Goal: Entertainment & Leisure: Consume media (video, audio)

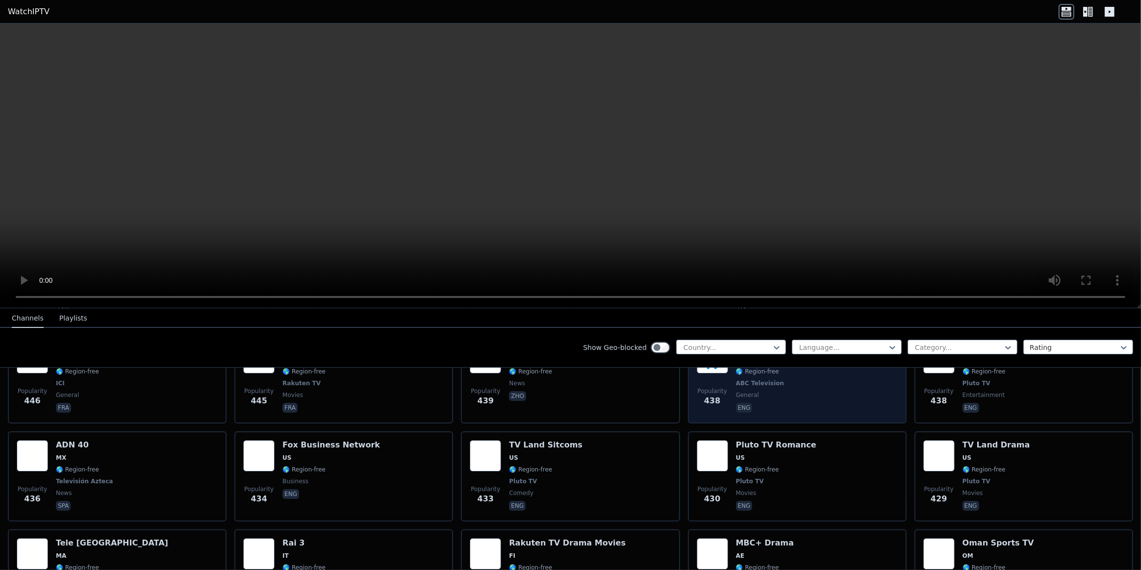
scroll to position [3770, 0]
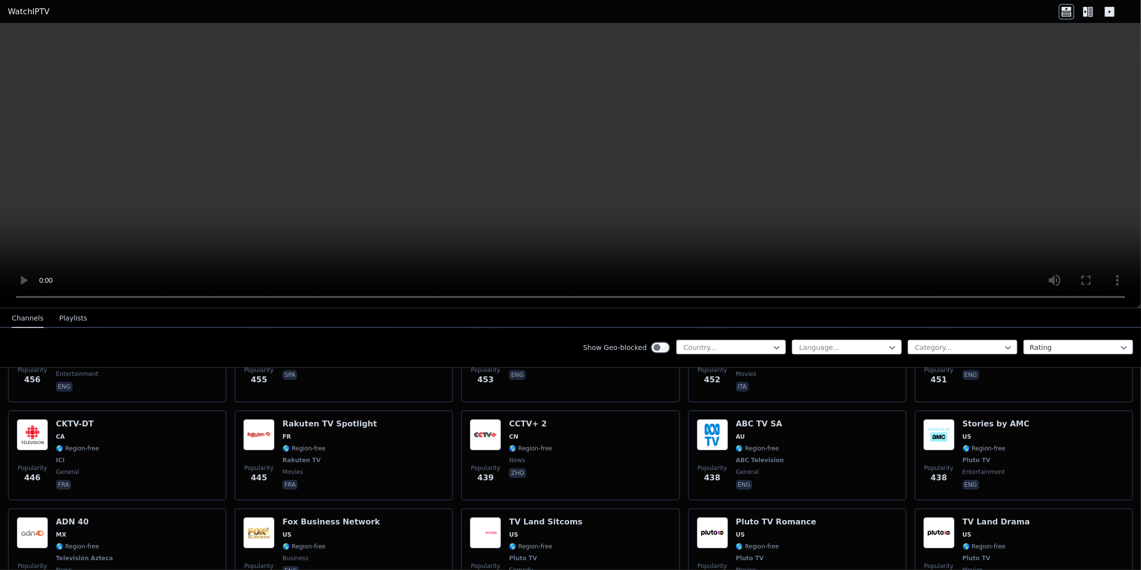
click at [809, 349] on div at bounding box center [842, 348] width 89 height 10
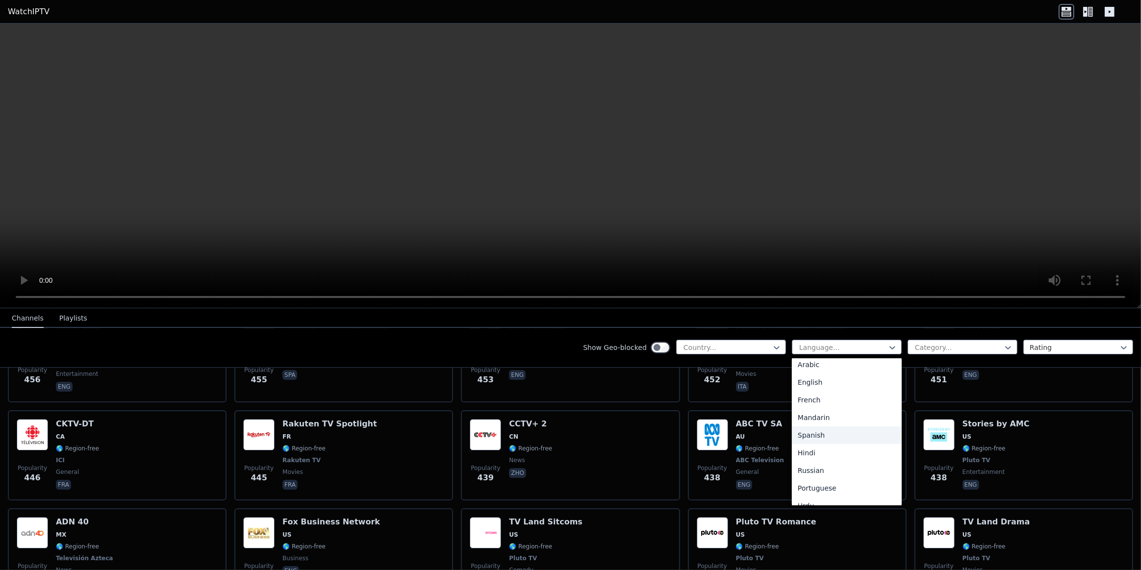
scroll to position [0, 0]
click at [961, 349] on div at bounding box center [958, 348] width 89 height 10
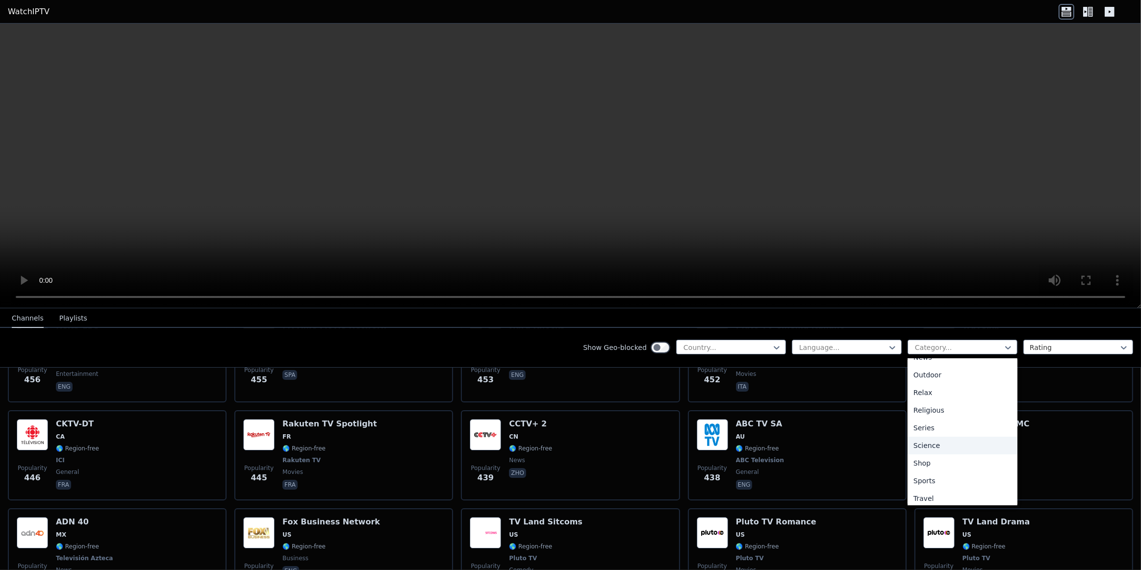
scroll to position [333, 0]
click at [931, 458] on div "Sports" at bounding box center [962, 459] width 110 height 18
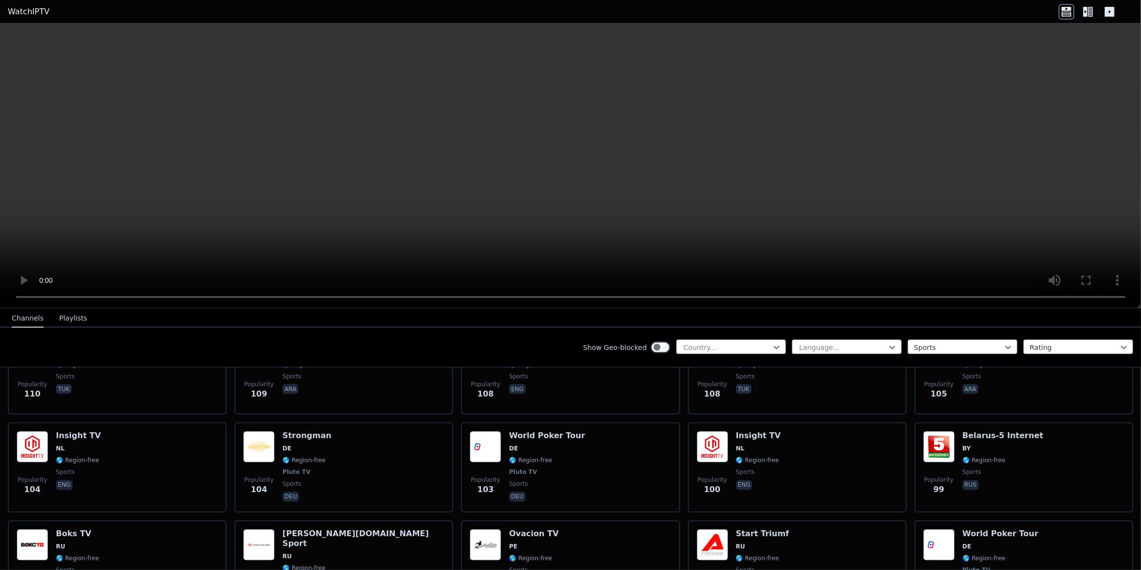
scroll to position [2166, 0]
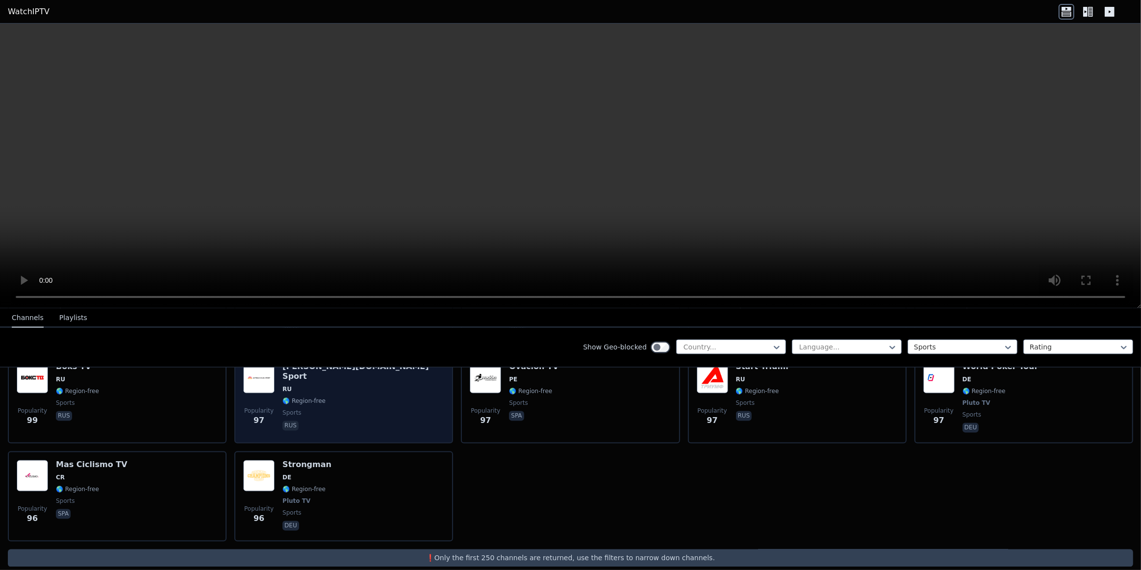
click at [259, 380] on img at bounding box center [258, 377] width 31 height 31
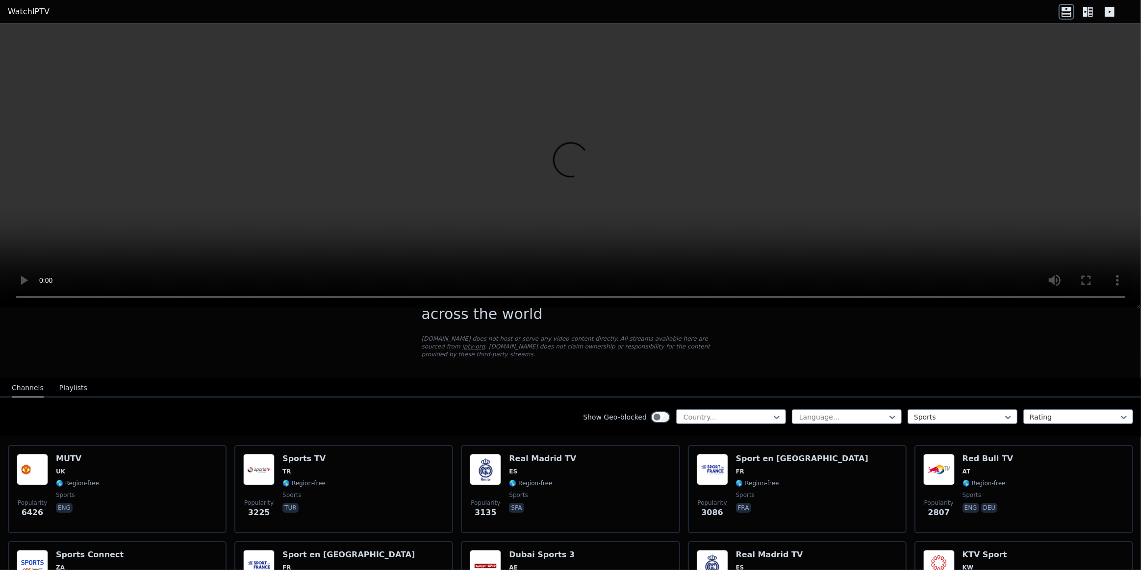
scroll to position [0, 0]
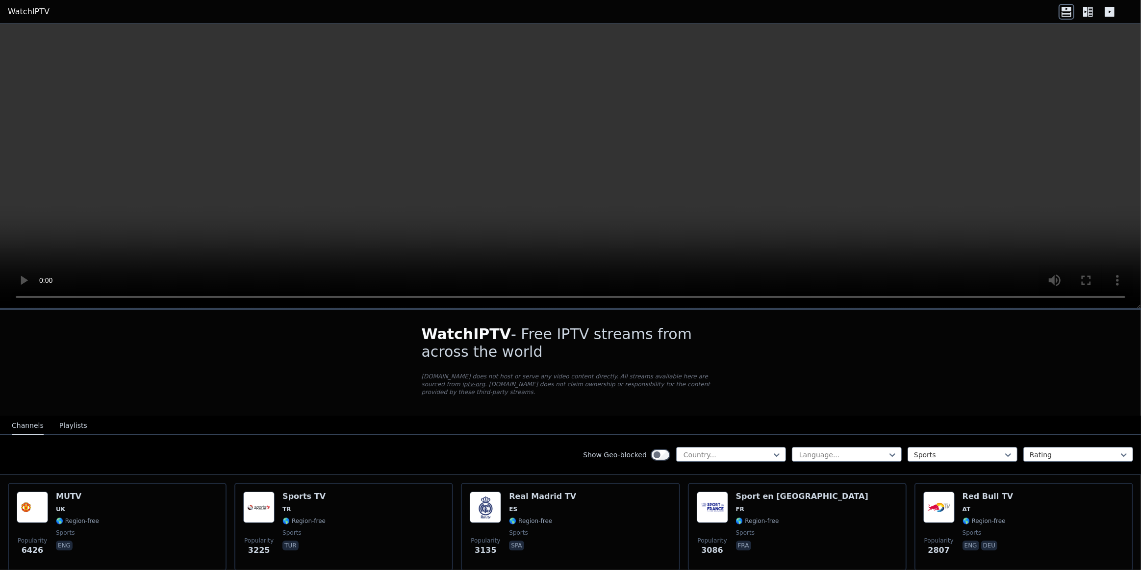
click at [641, 447] on div "Show Geo-blocked" at bounding box center [626, 455] width 87 height 16
click at [692, 450] on div at bounding box center [726, 455] width 89 height 10
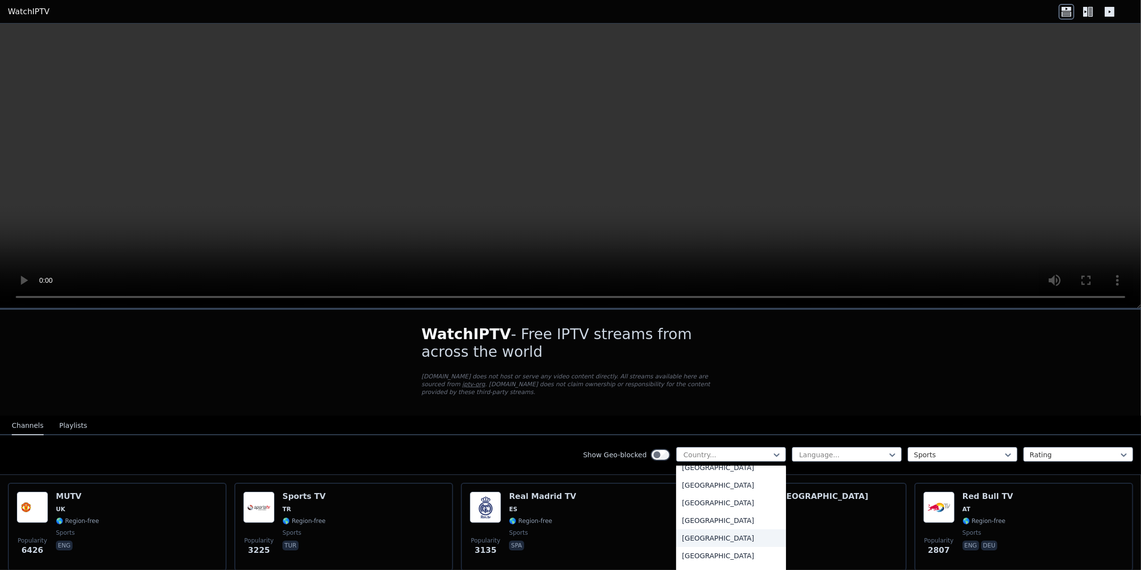
scroll to position [2317, 0]
click at [716, 494] on div "[GEOGRAPHIC_DATA]" at bounding box center [731, 499] width 110 height 18
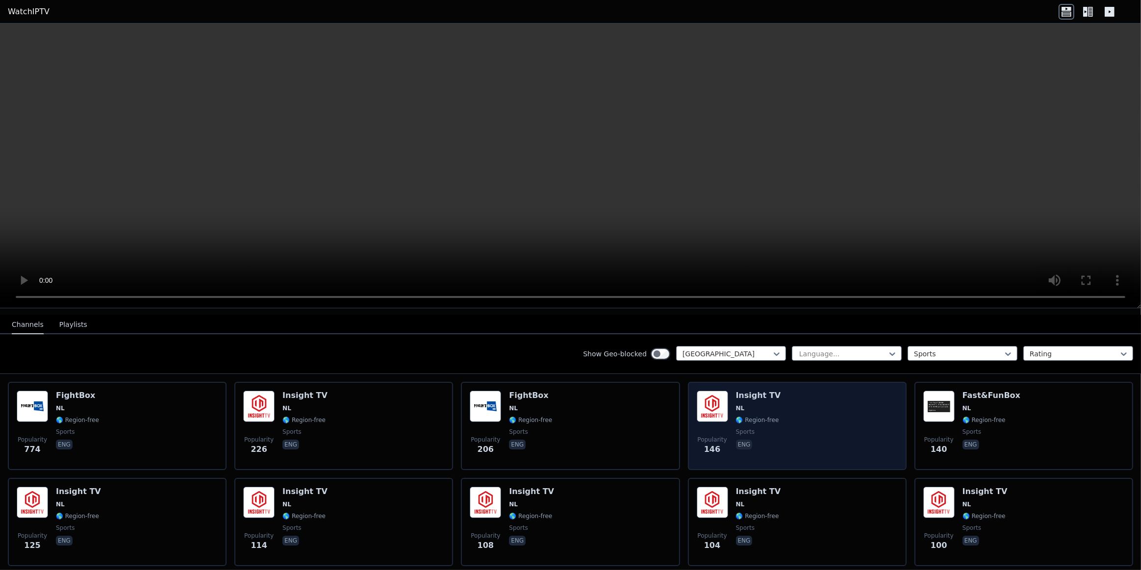
scroll to position [85, 0]
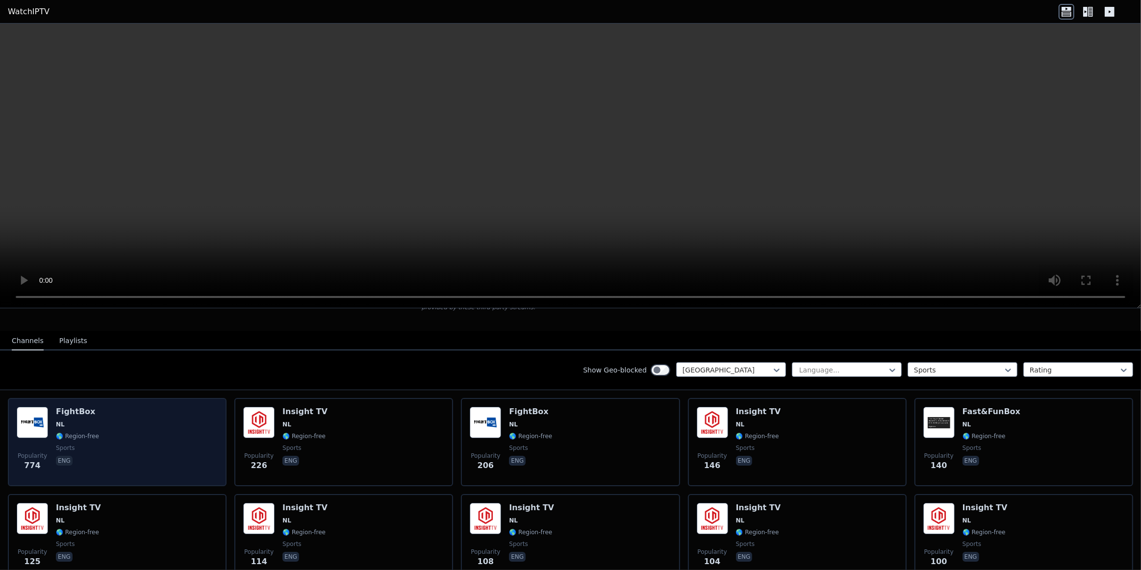
click at [139, 417] on div "Popularity 774 FightBox NL 🌎 Region-free sports eng" at bounding box center [117, 442] width 201 height 71
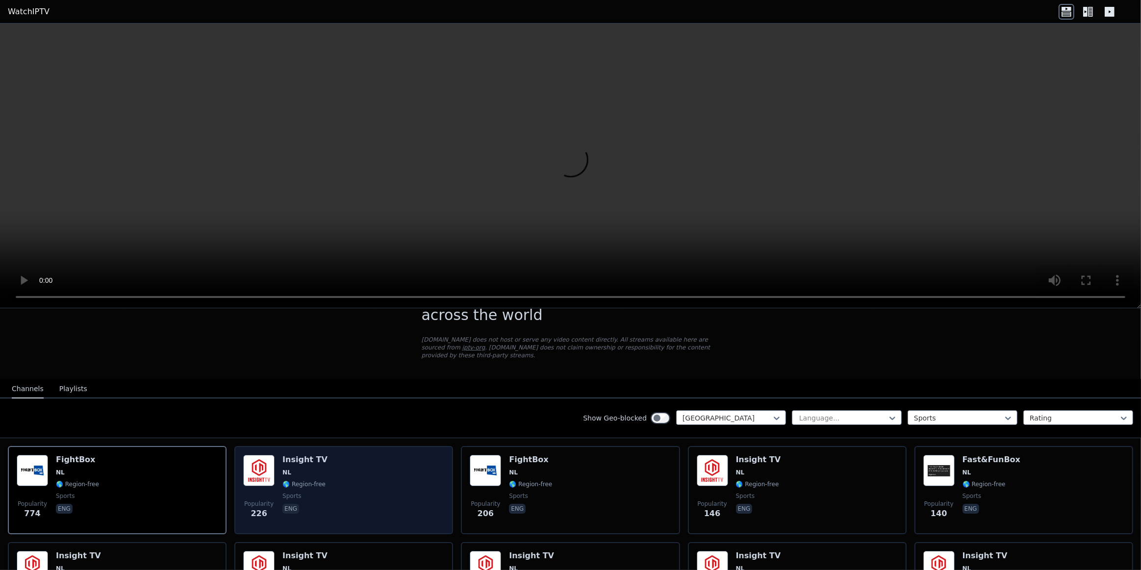
scroll to position [0, 0]
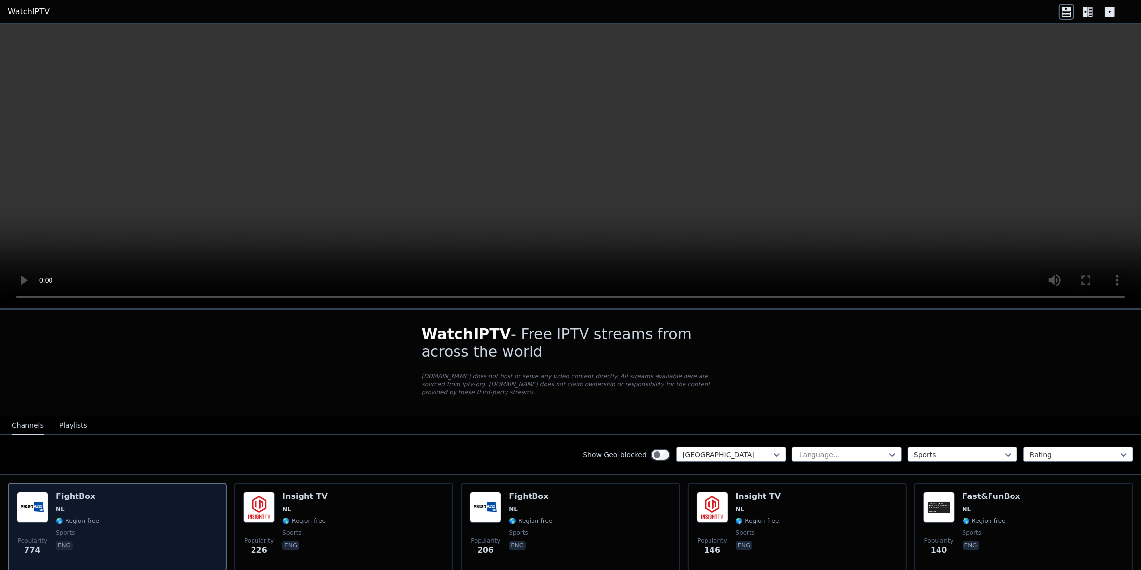
click at [112, 516] on div "Popularity 774 FightBox NL 🌎 Region-free sports eng" at bounding box center [117, 527] width 201 height 71
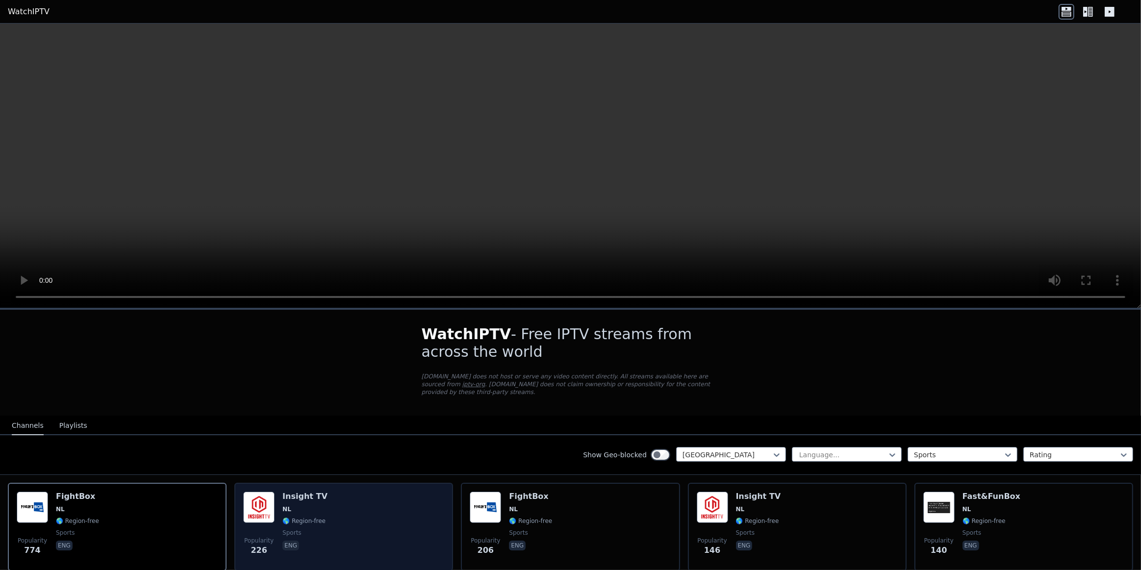
click at [314, 517] on span "🌎 Region-free" at bounding box center [303, 521] width 43 height 8
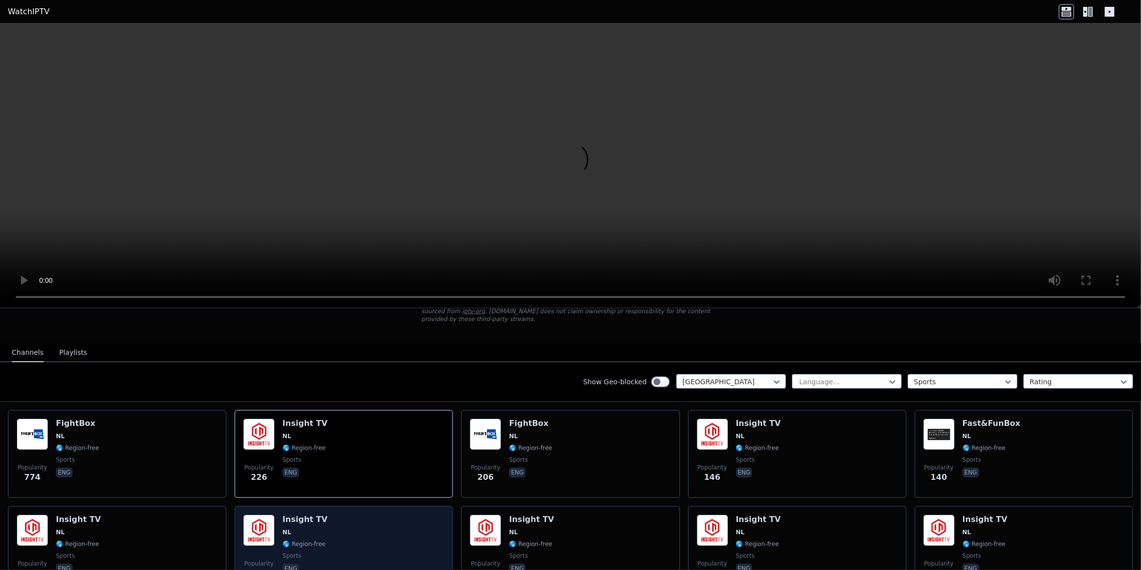
scroll to position [89, 0]
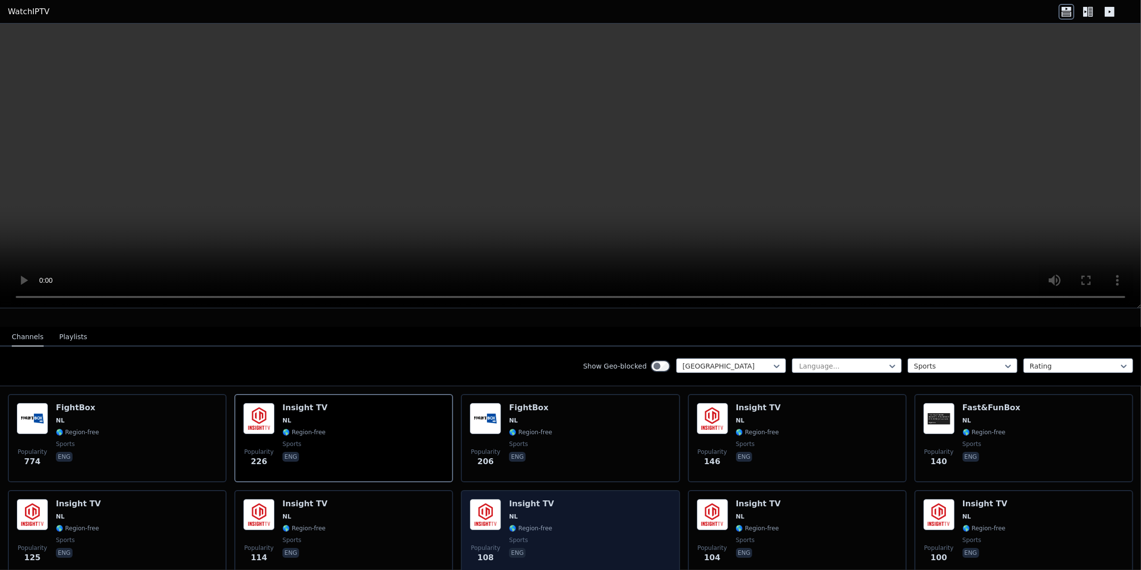
click at [487, 499] on img at bounding box center [485, 514] width 31 height 31
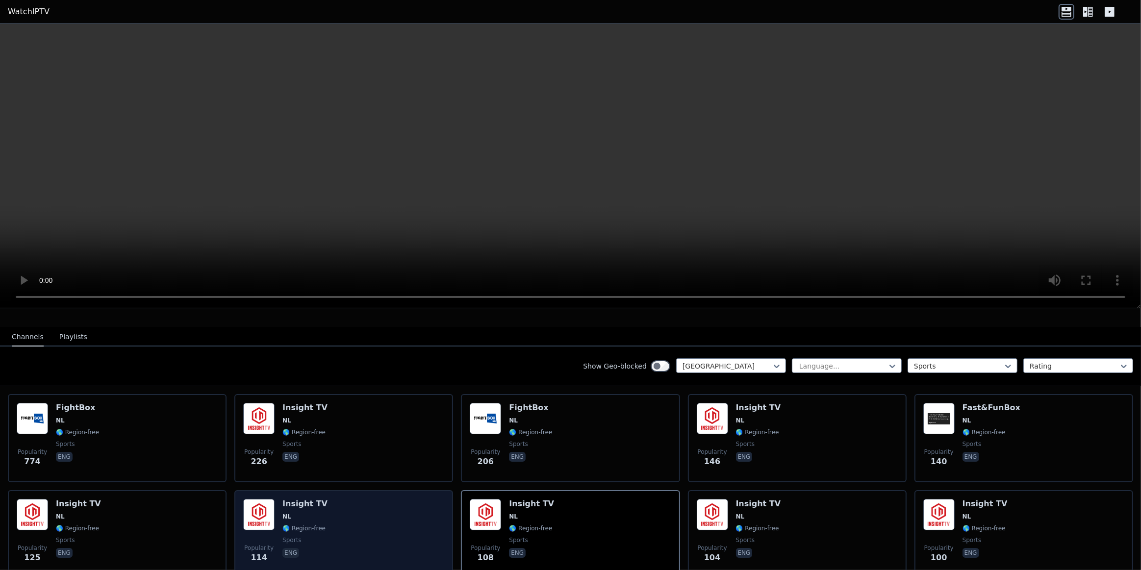
click at [385, 499] on div "Popularity 114 Insight TV NL 🌎 Region-free sports eng" at bounding box center [343, 534] width 201 height 71
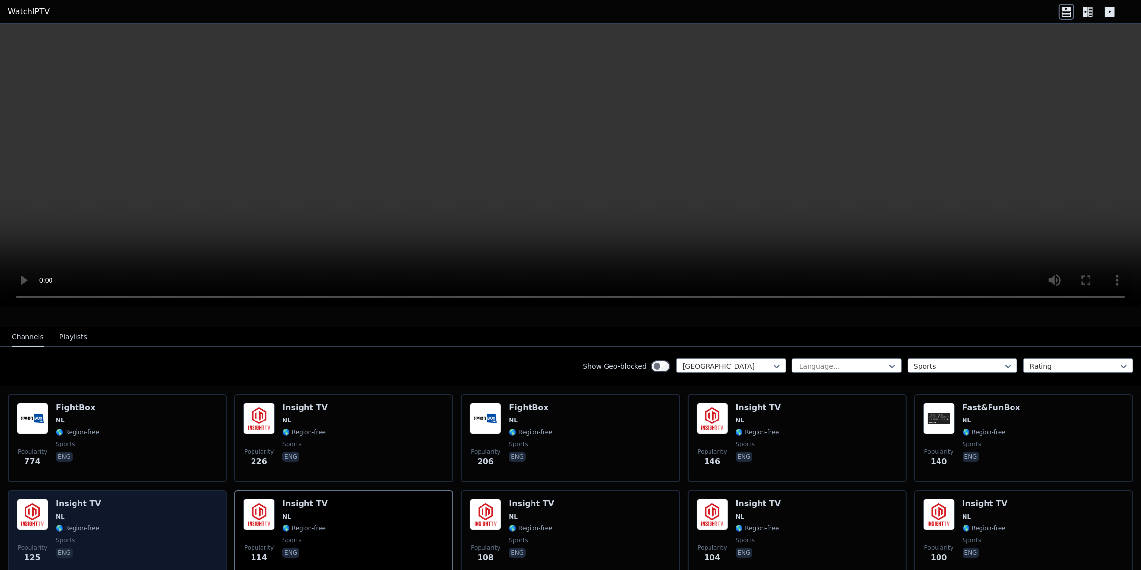
click at [174, 513] on div "Popularity 125 Insight TV NL 🌎 Region-free sports eng" at bounding box center [117, 534] width 201 height 71
